Goal: Task Accomplishment & Management: Use online tool/utility

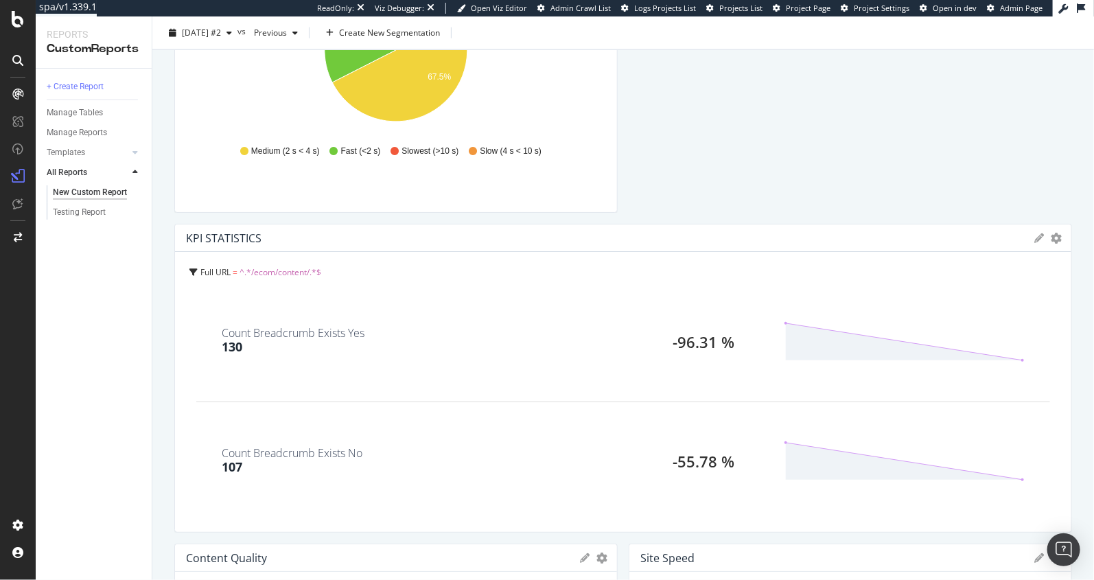
scroll to position [1500, 0]
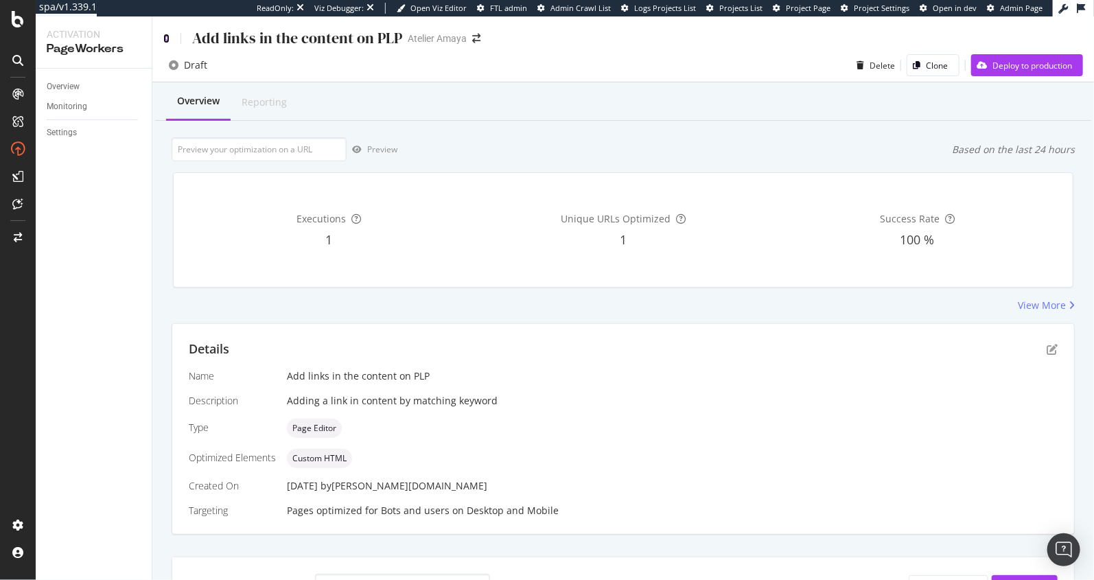
click at [165, 42] on icon at bounding box center [166, 39] width 6 height 10
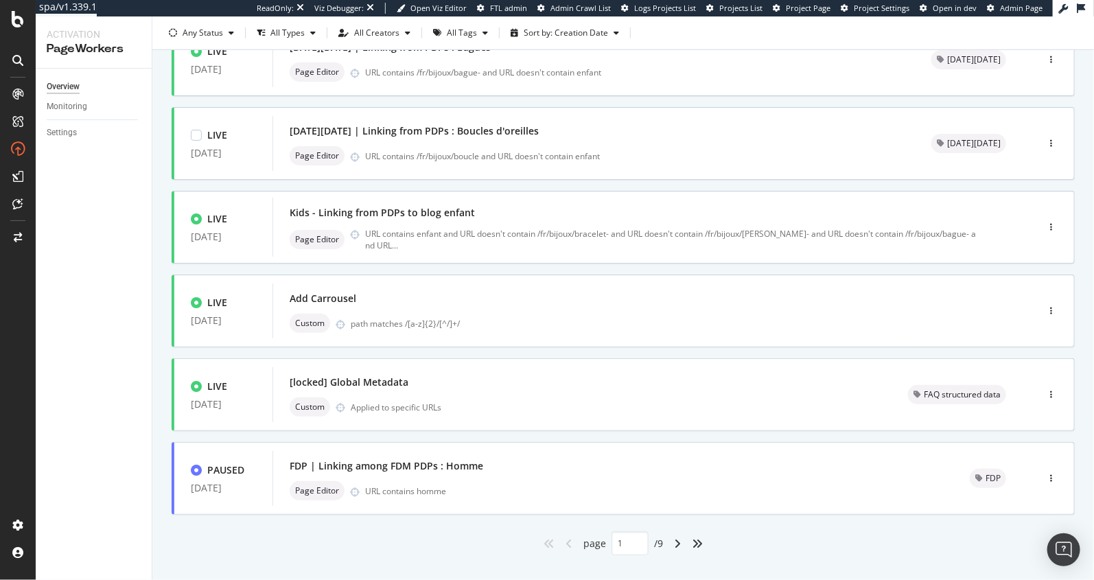
scroll to position [475, 0]
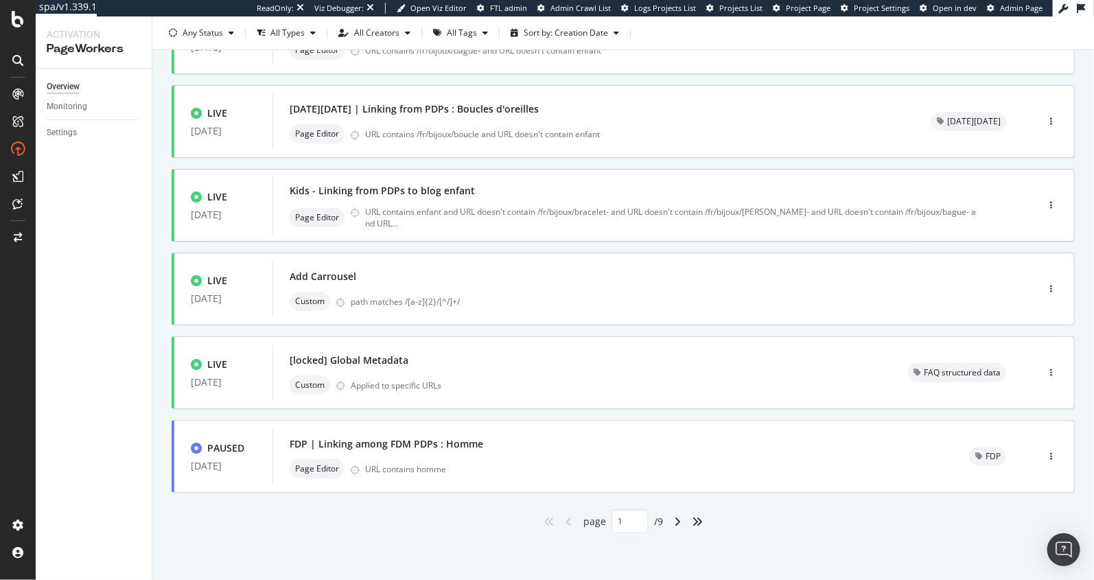
click at [683, 517] on div "angle-right" at bounding box center [677, 521] width 18 height 22
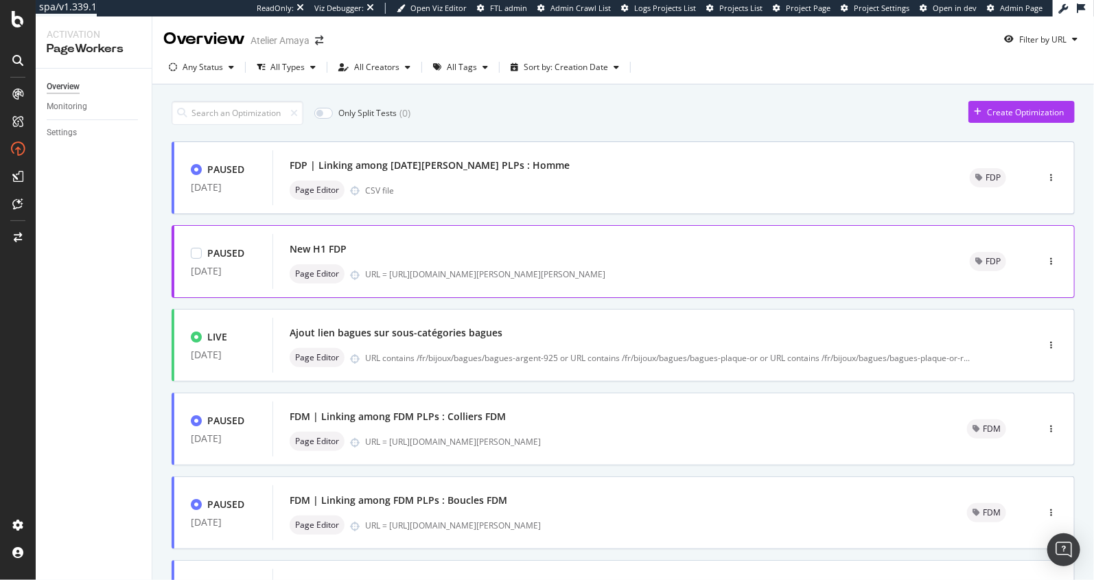
scroll to position [4, 0]
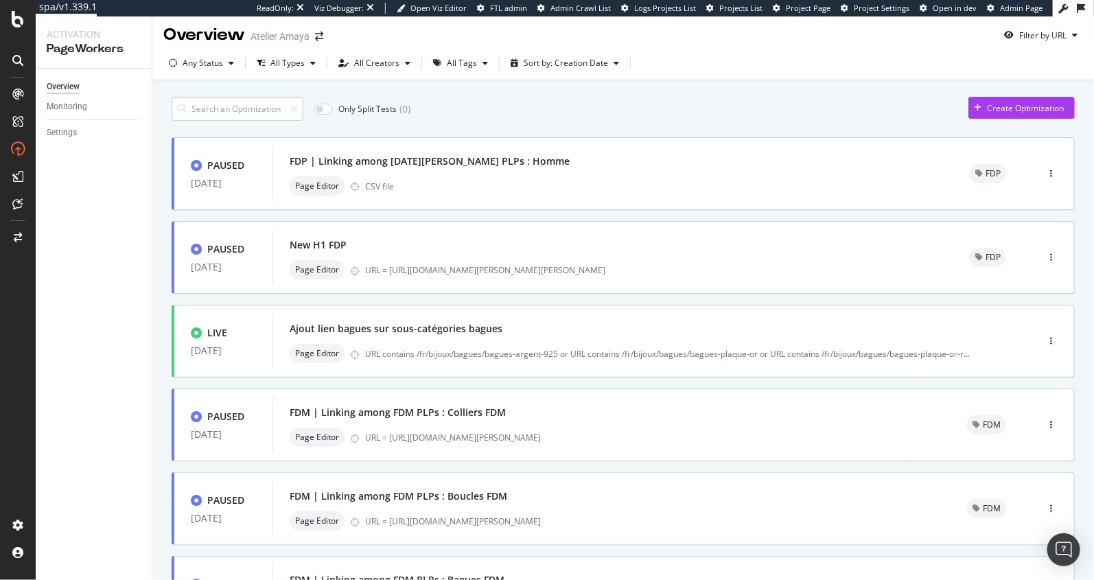
click at [208, 119] on div "Only Split Tests ( 0 ) Create Optimization PAUSED 26 May. 2025 FDP | Linking am…" at bounding box center [623, 547] width 903 height 914
click at [216, 110] on input at bounding box center [238, 109] width 132 height 24
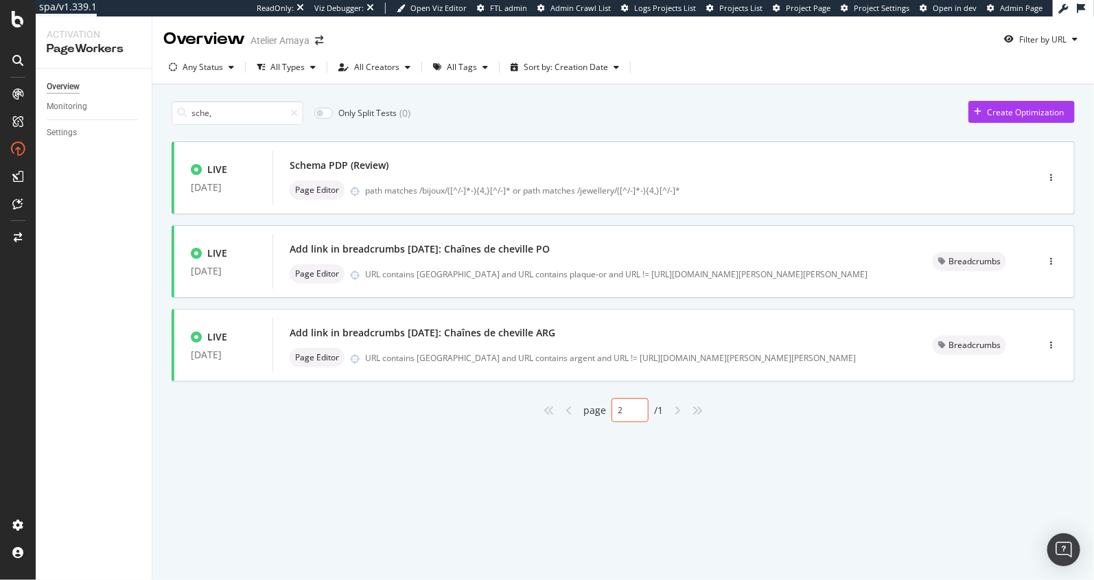
type input "1"
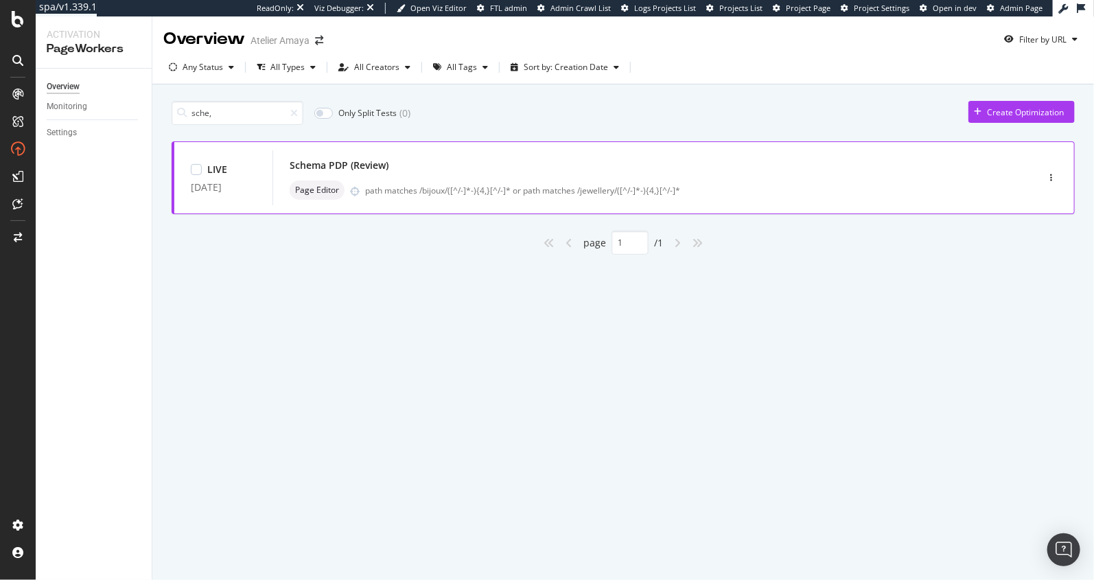
click at [449, 159] on div "Schema PDP (Review)" at bounding box center [634, 165] width 689 height 19
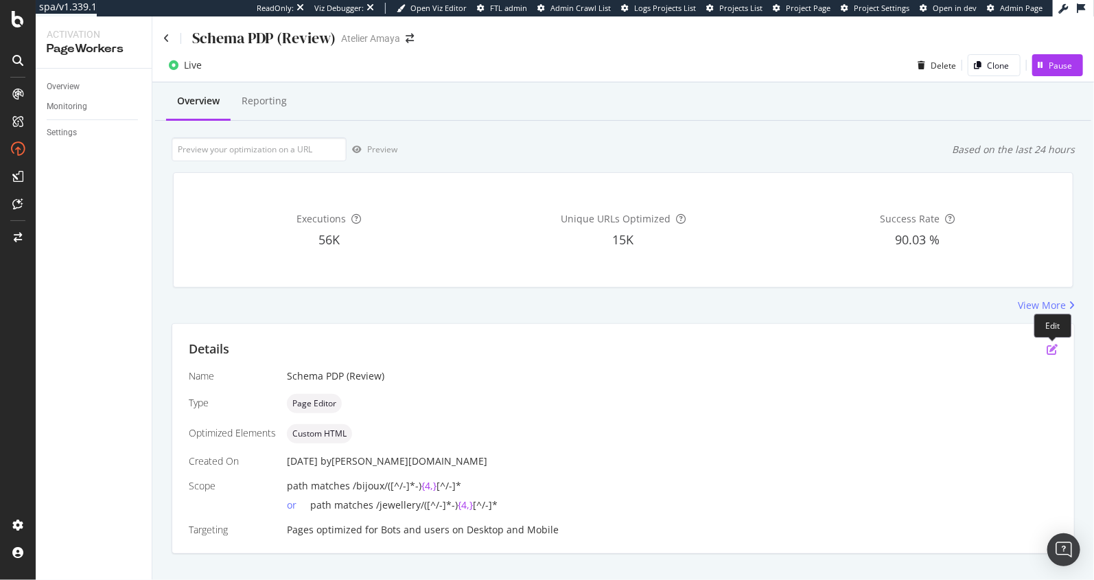
click at [1048, 344] on icon "pen-to-square" at bounding box center [1051, 349] width 11 height 11
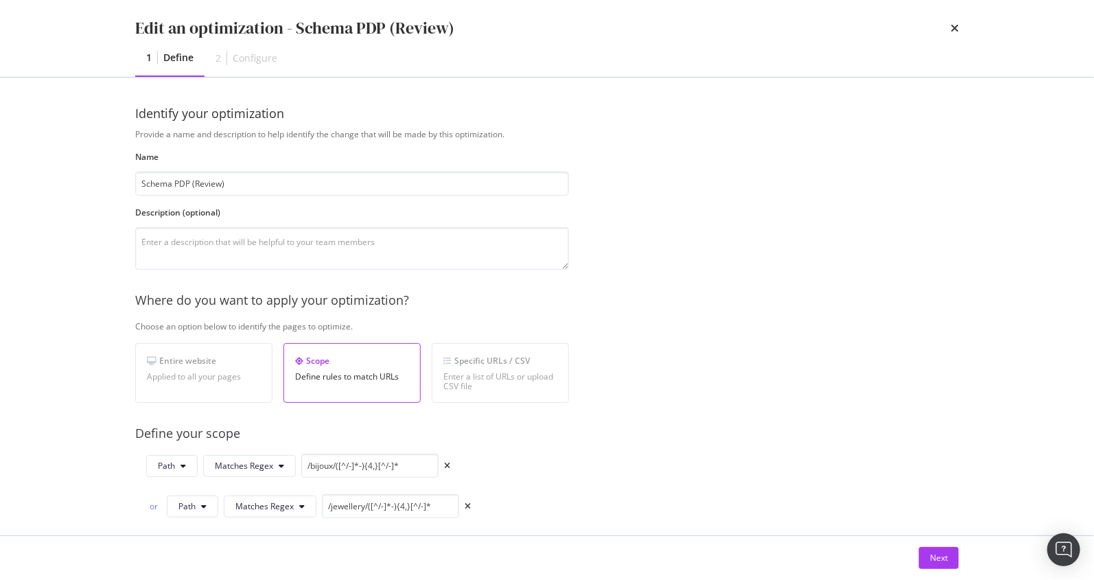
scroll to position [273, 0]
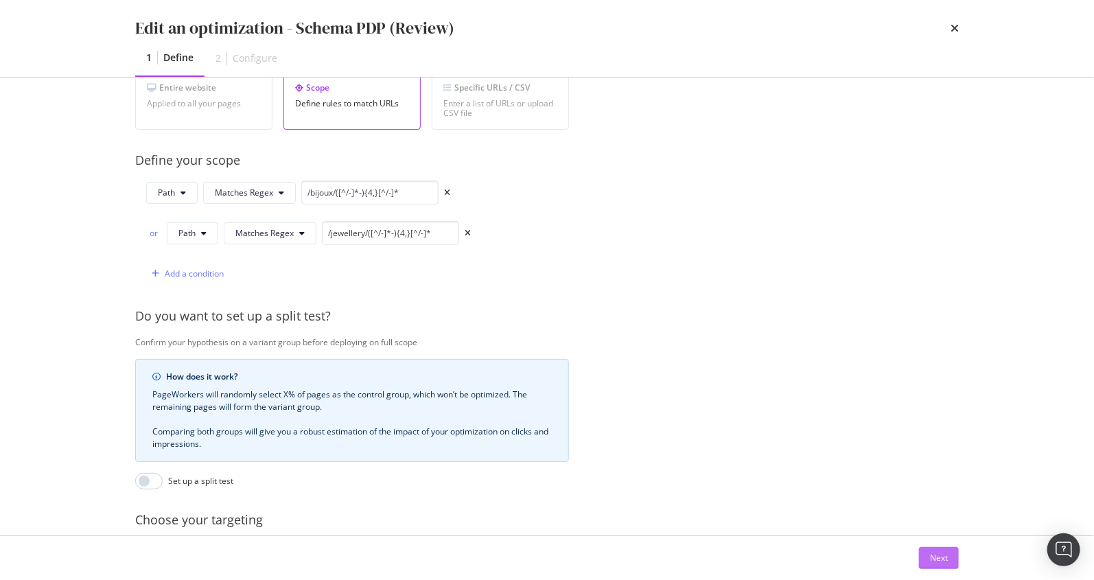
click at [943, 554] on div "Next" at bounding box center [939, 558] width 18 height 12
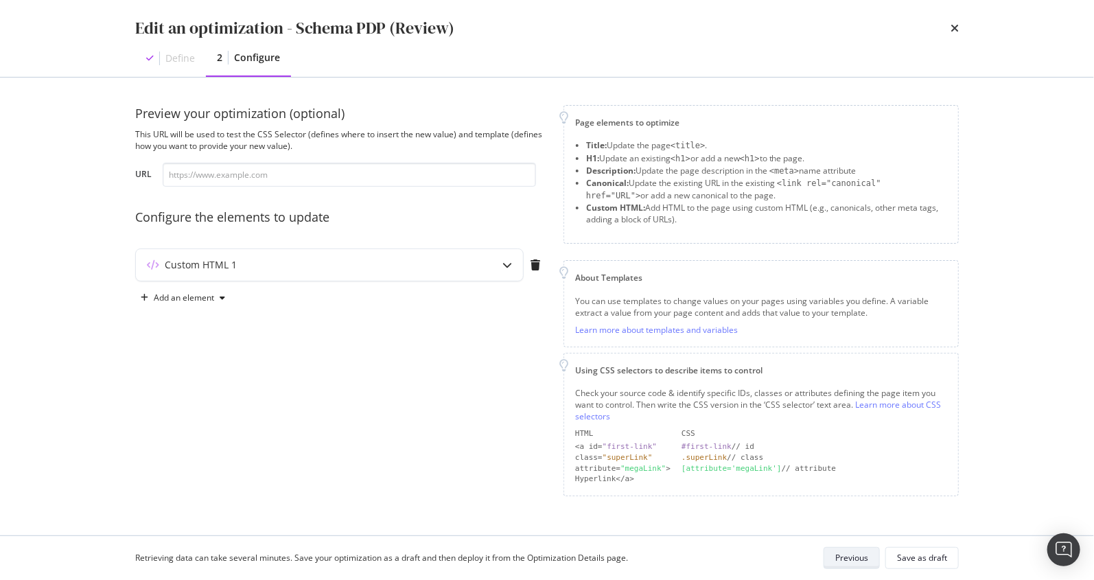
scroll to position [0, 0]
click at [515, 268] on div "modal" at bounding box center [507, 265] width 32 height 32
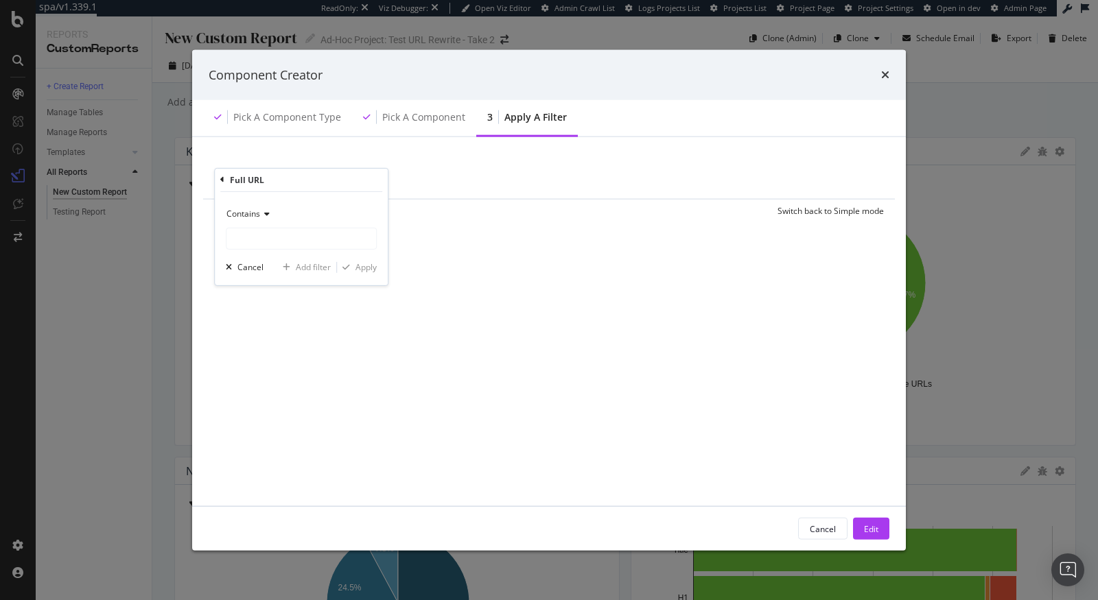
scroll to position [1292, 0]
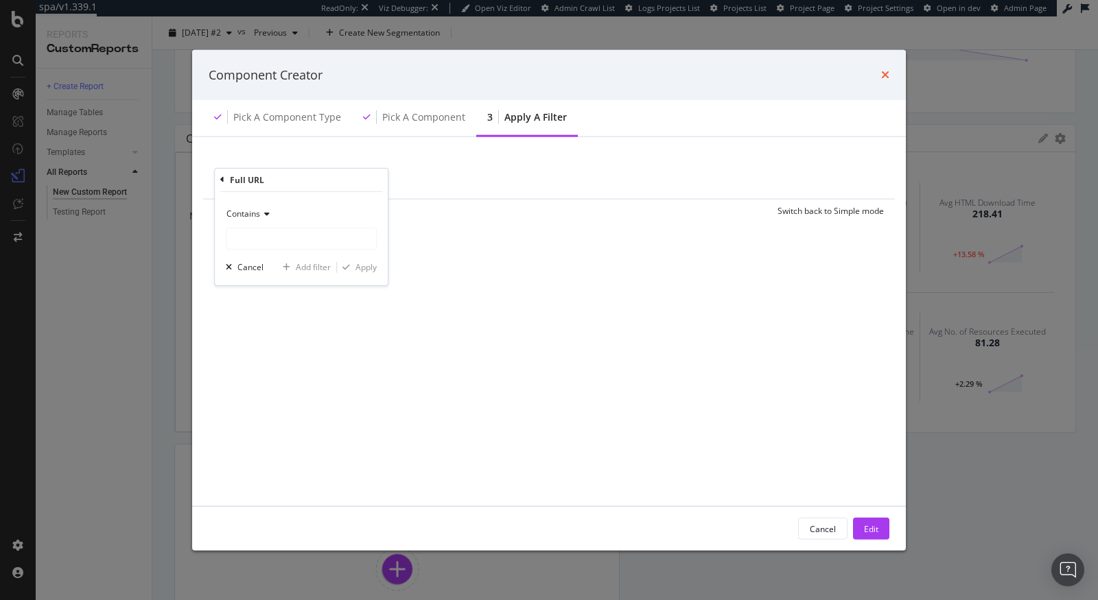
click at [882, 78] on icon "times" at bounding box center [885, 74] width 8 height 11
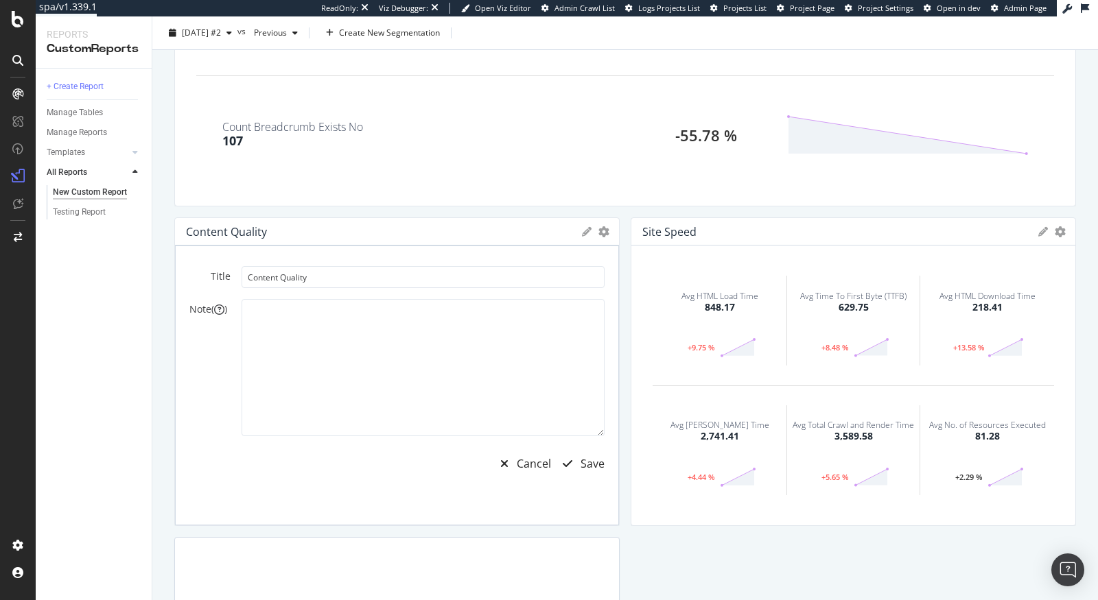
scroll to position [1100, 0]
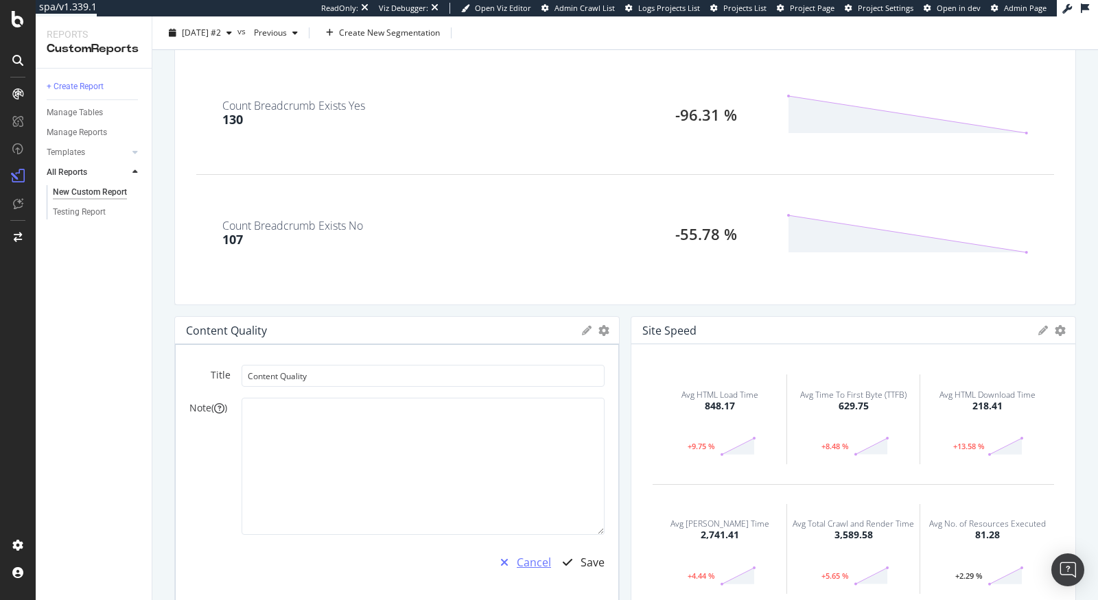
click at [522, 564] on div "Cancel" at bounding box center [534, 563] width 34 height 16
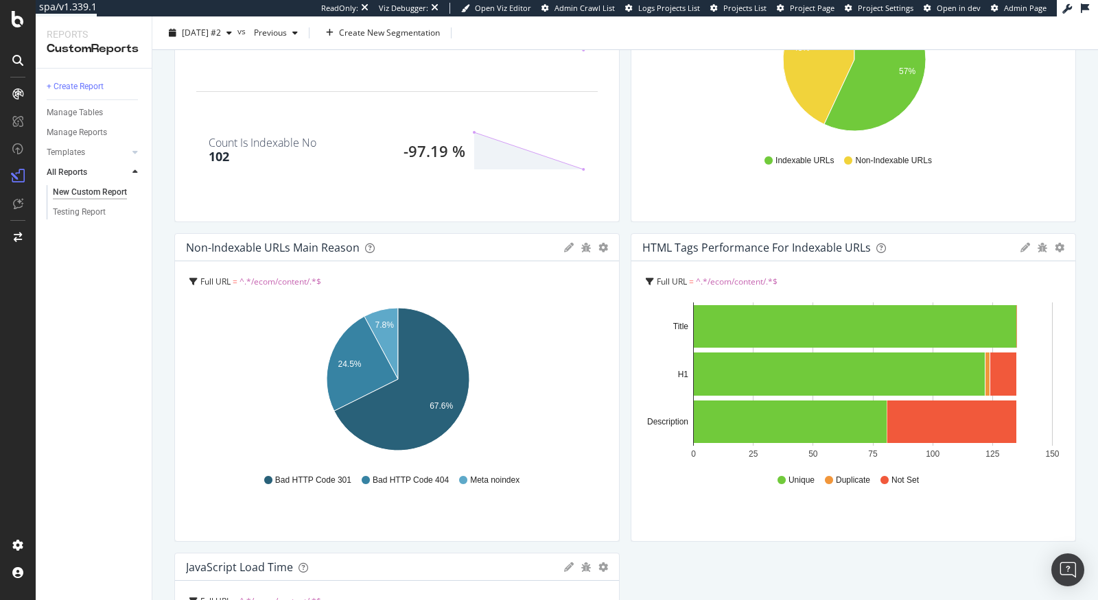
scroll to position [0, 0]
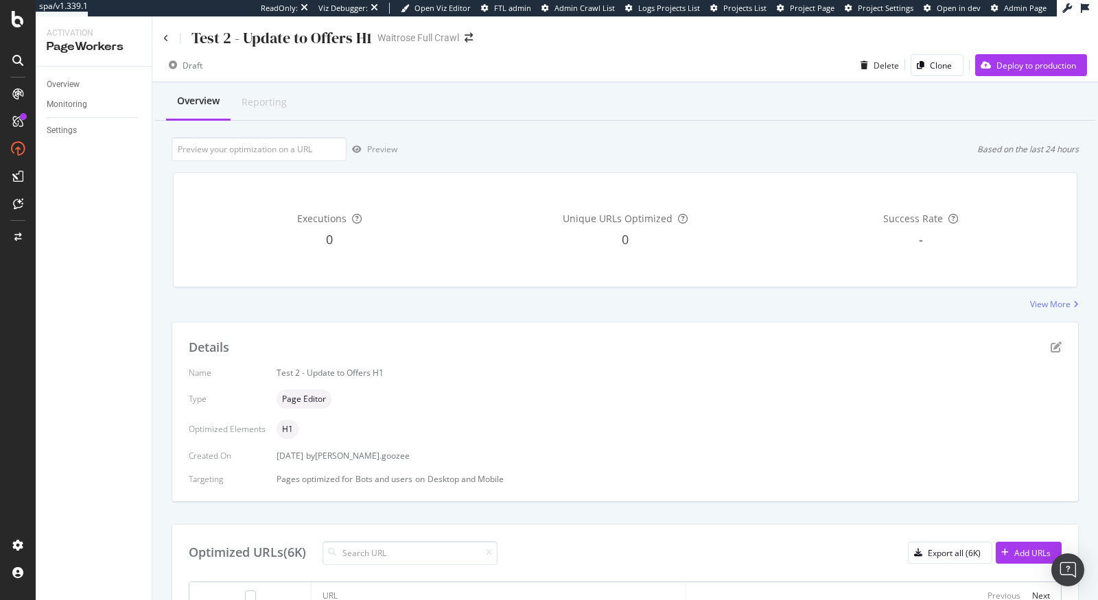
scroll to position [452, 0]
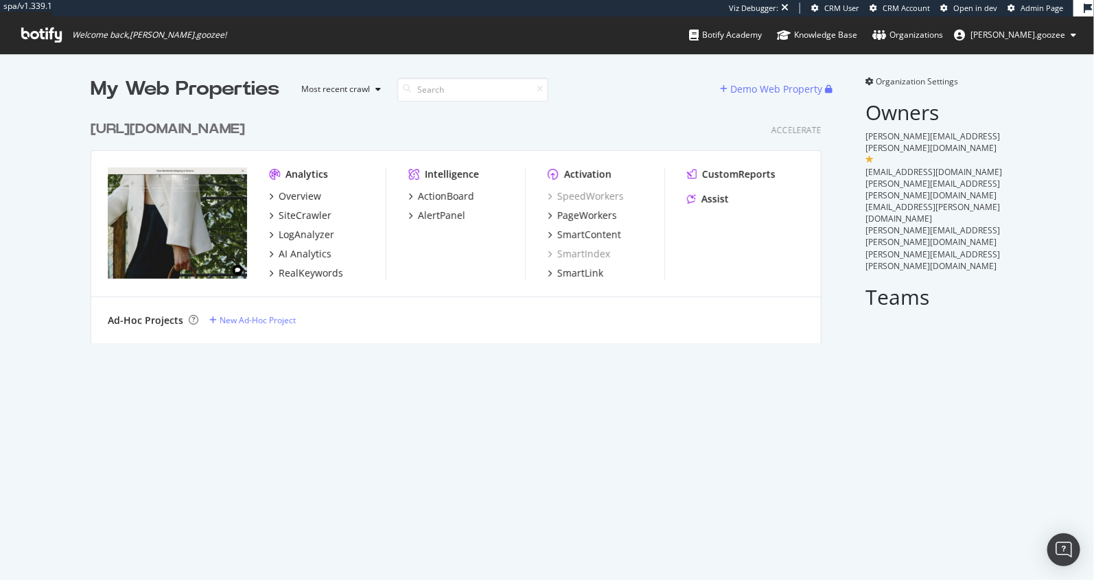
scroll to position [240, 742]
click at [569, 215] on div "PageWorkers" at bounding box center [587, 216] width 60 height 14
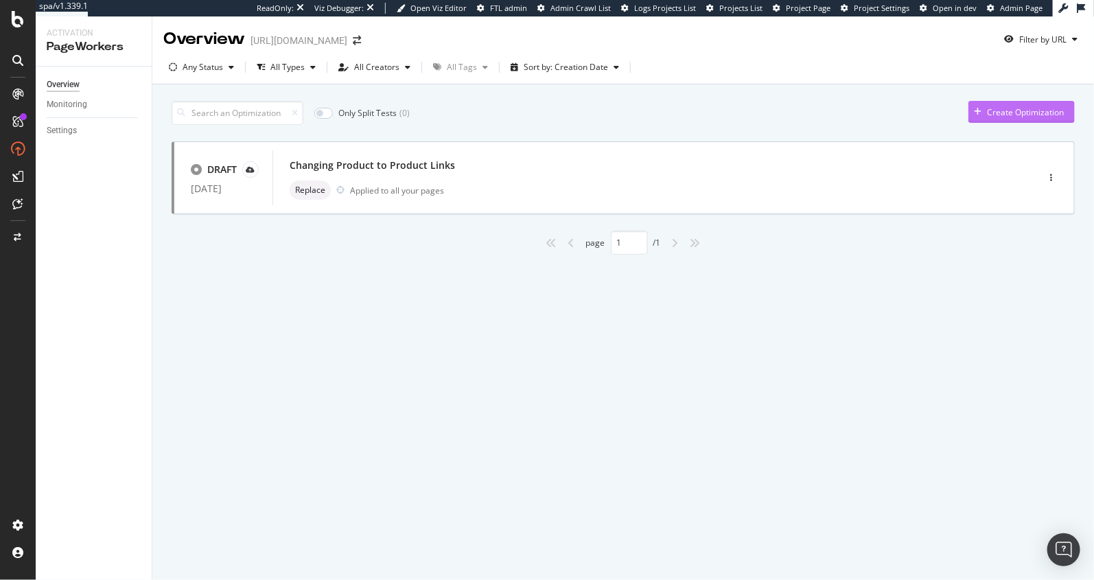
click at [990, 118] on div "Create Optimization" at bounding box center [1015, 112] width 95 height 21
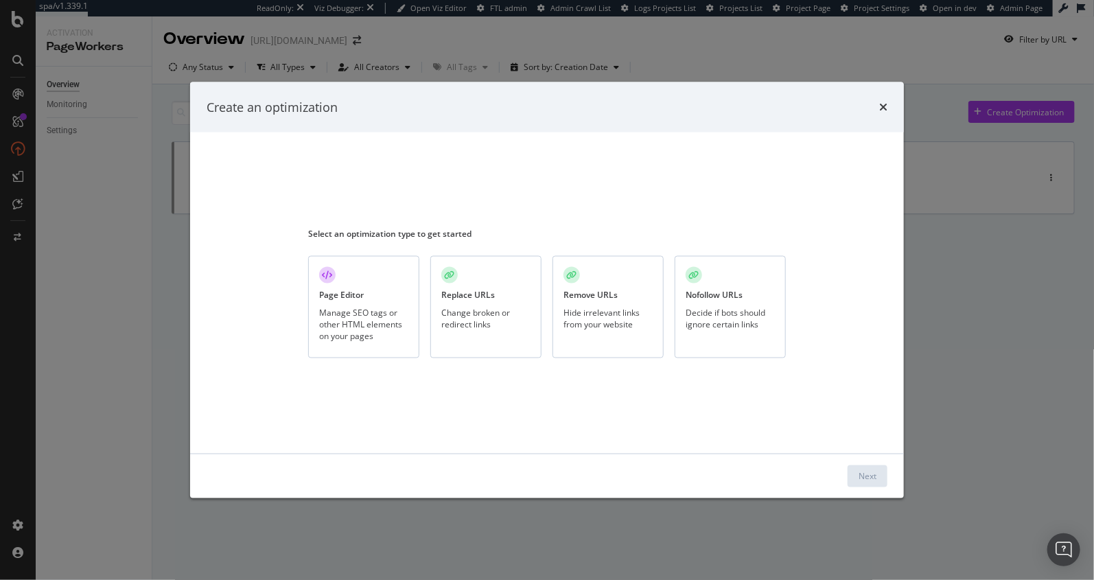
click at [403, 334] on div "Manage SEO tags or other HTML elements on your pages" at bounding box center [363, 323] width 89 height 35
click at [873, 480] on div "Next" at bounding box center [867, 476] width 18 height 12
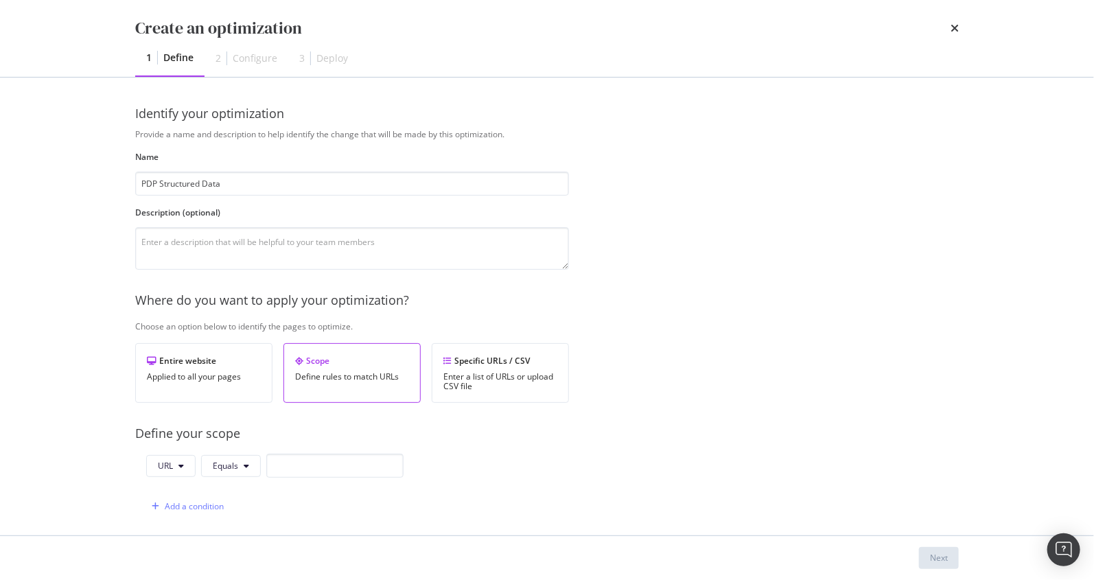
click at [280, 171] on div "Name PDP Structured Data" at bounding box center [352, 173] width 434 height 45
click at [263, 191] on input "PDP Structured Data" at bounding box center [352, 184] width 434 height 24
type input "PDP Structured Data - Test"
click at [240, 274] on div "Provide a name and description to help identify the change that will be made by…" at bounding box center [546, 498] width 823 height 740
